Goal: Information Seeking & Learning: Learn about a topic

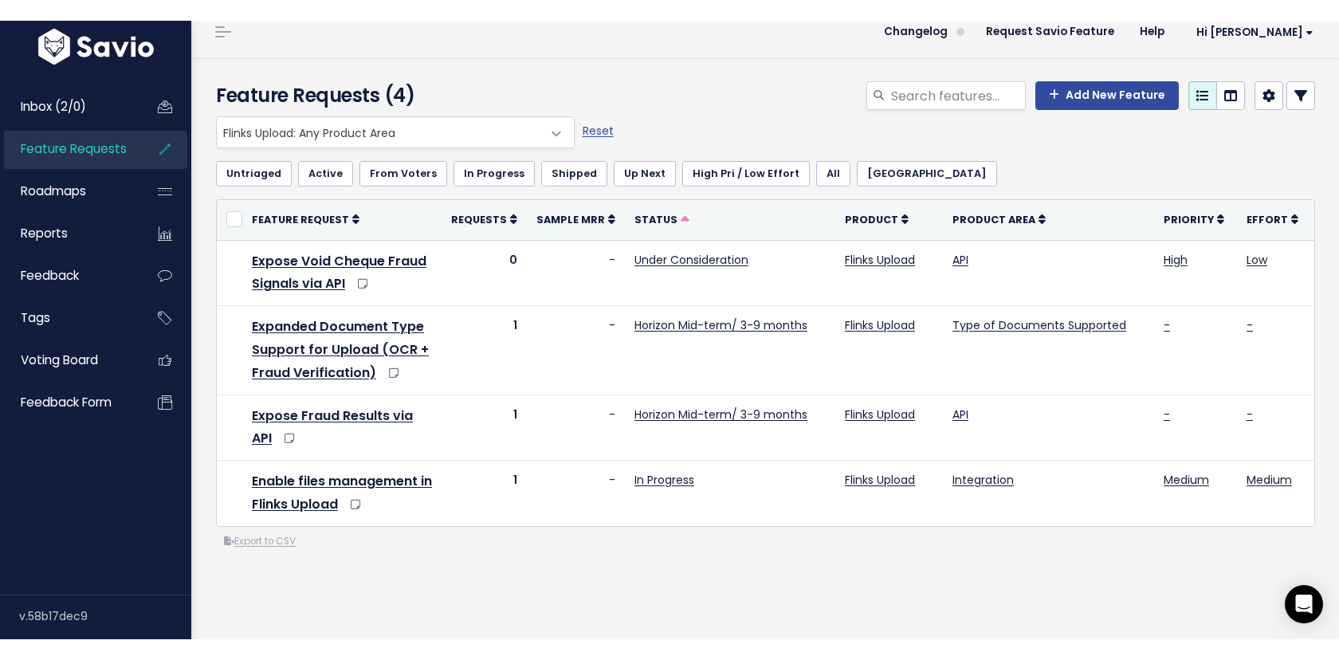
scroll to position [16, 0]
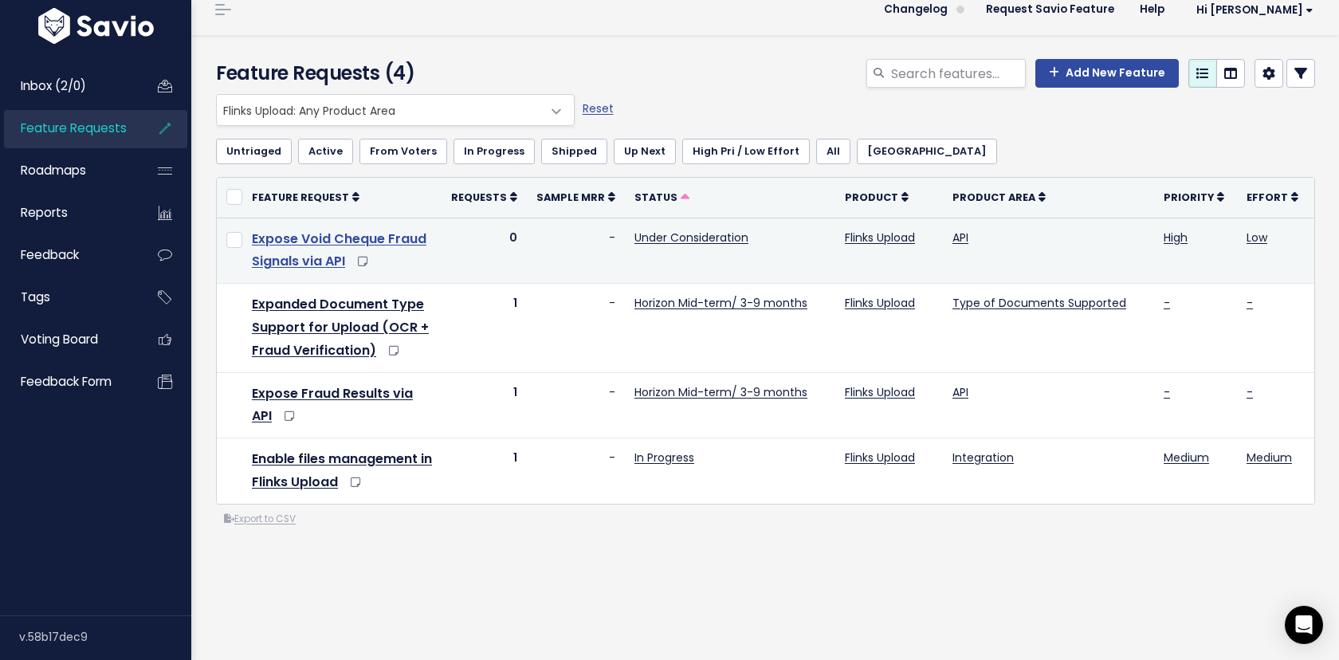
click at [297, 261] on link "Expose Void Cheque Fraud Signals via API" at bounding box center [339, 249] width 174 height 41
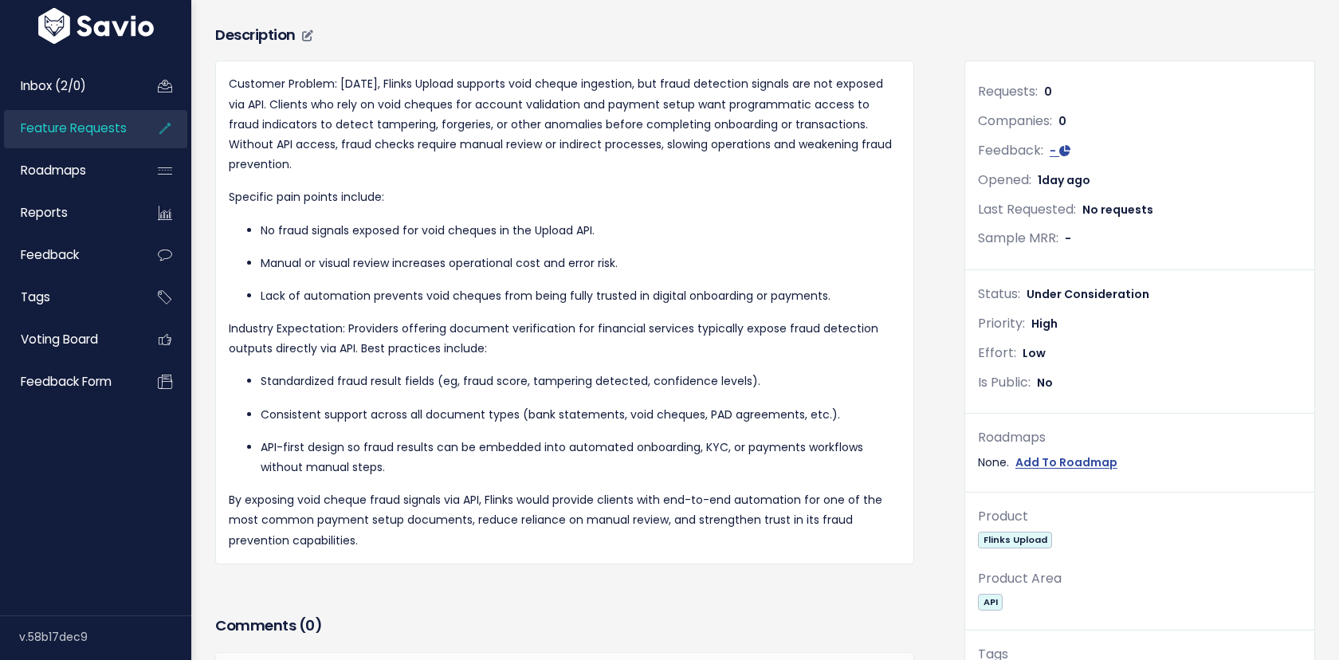
scroll to position [174, 0]
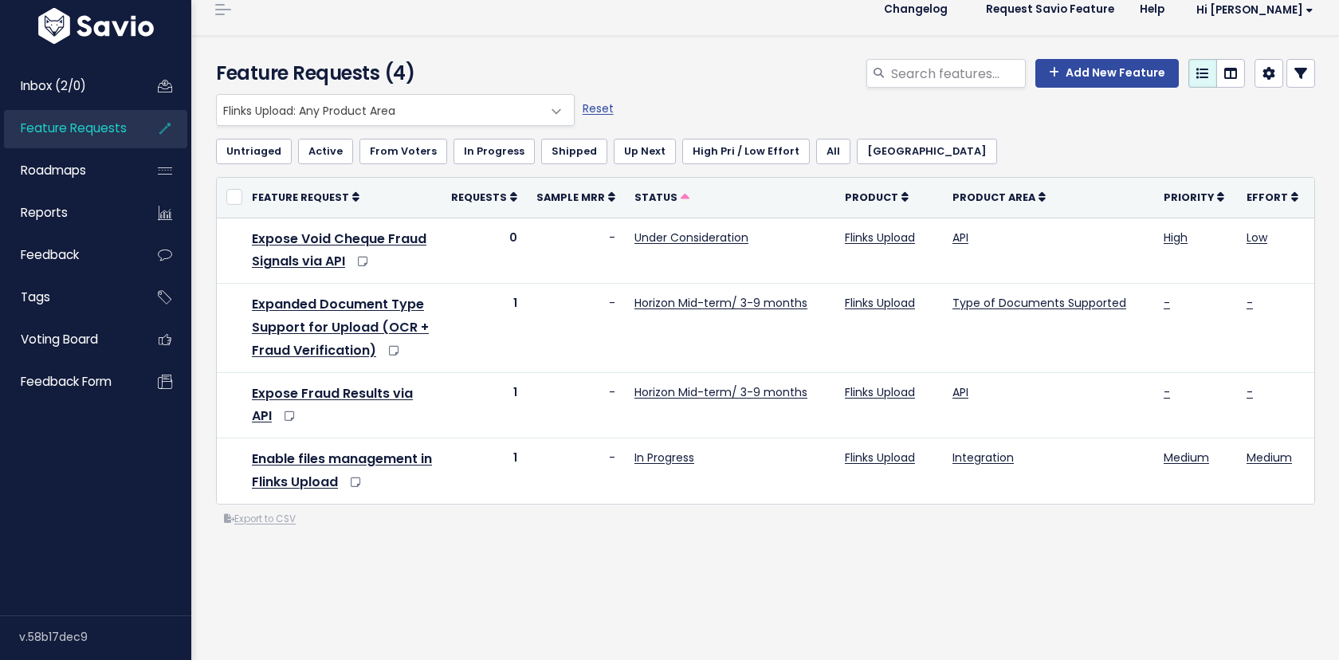
scroll to position [16, 0]
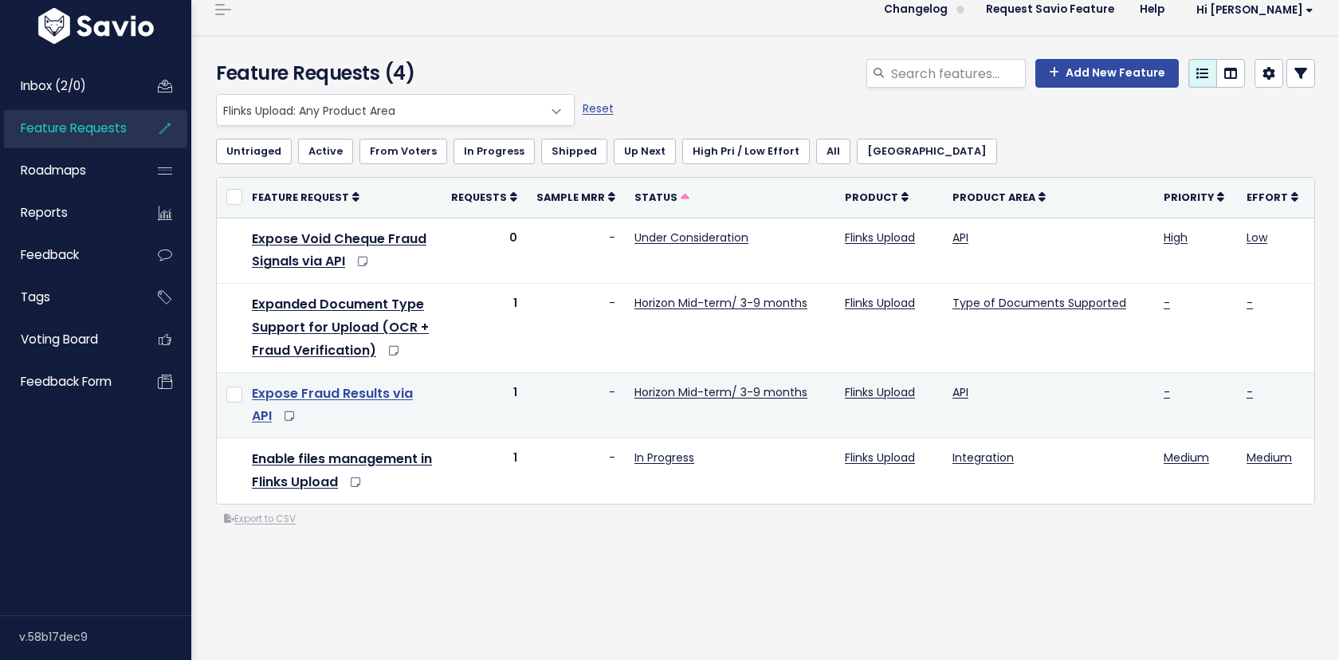
click at [339, 397] on link "Expose Fraud Results via API" at bounding box center [332, 404] width 161 height 41
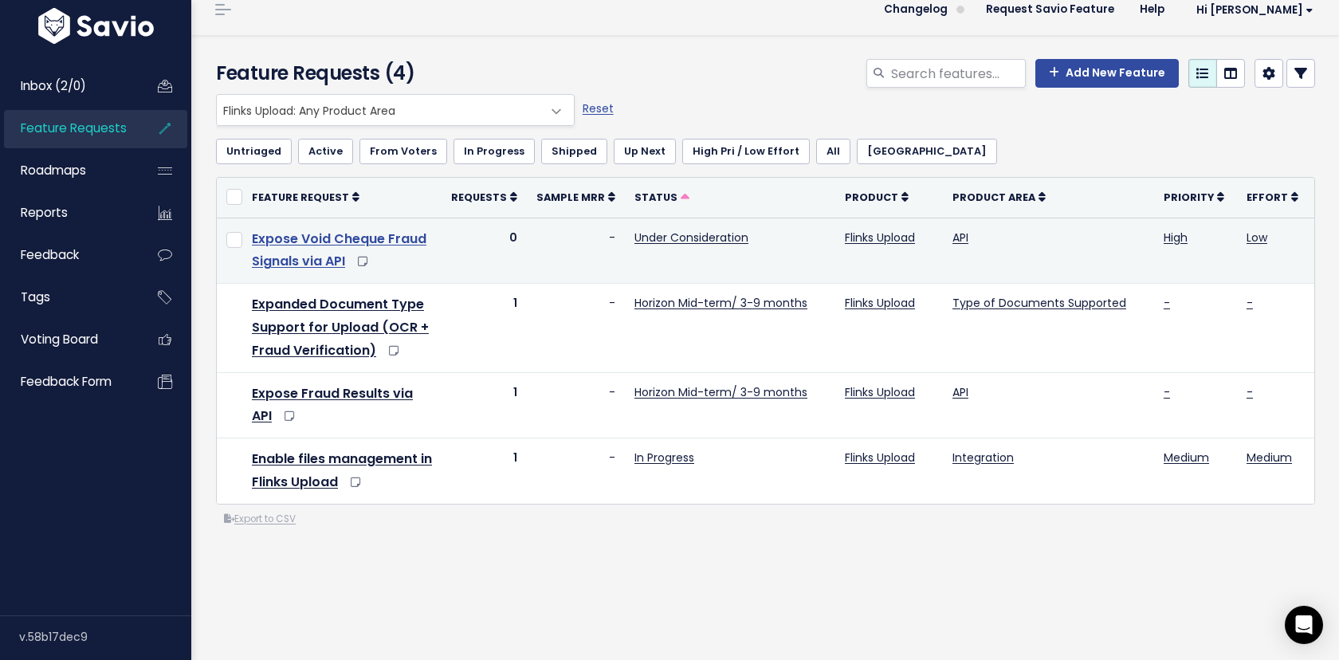
click at [334, 245] on link "Expose Void Cheque Fraud Signals via API" at bounding box center [339, 249] width 174 height 41
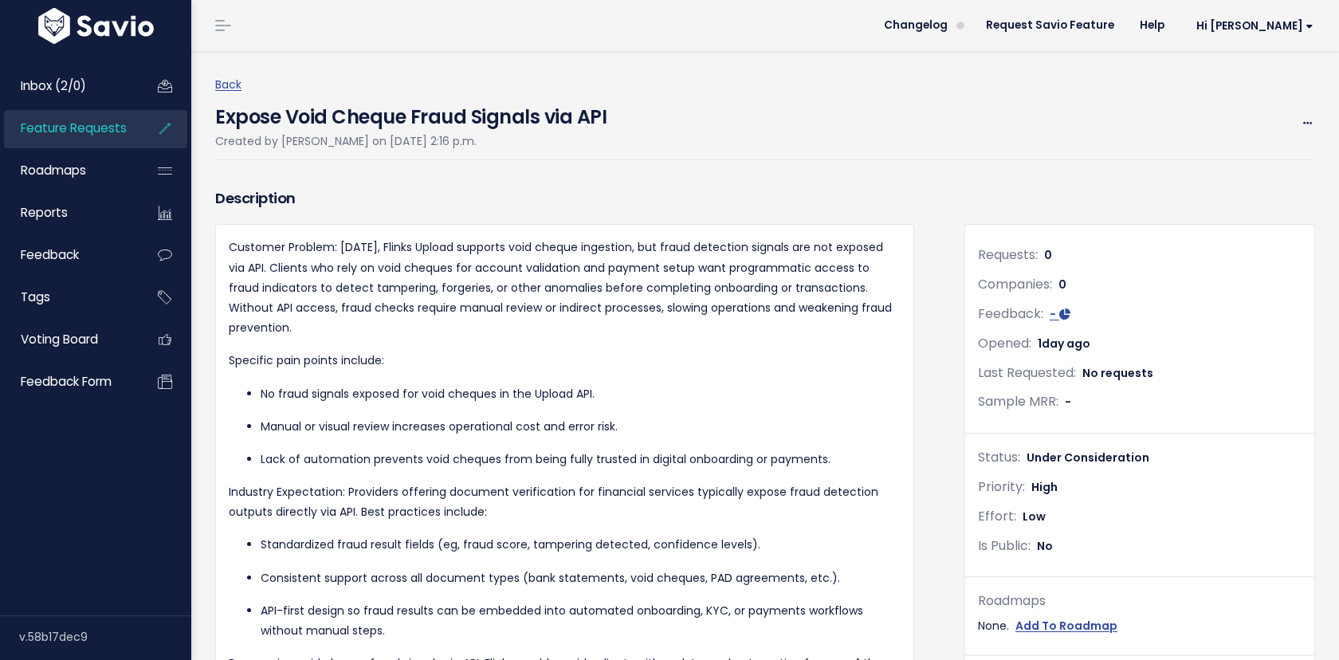
click at [470, 108] on h4 "Expose Void Cheque Fraud Signals via API" at bounding box center [410, 113] width 391 height 37
